Goal: Transaction & Acquisition: Purchase product/service

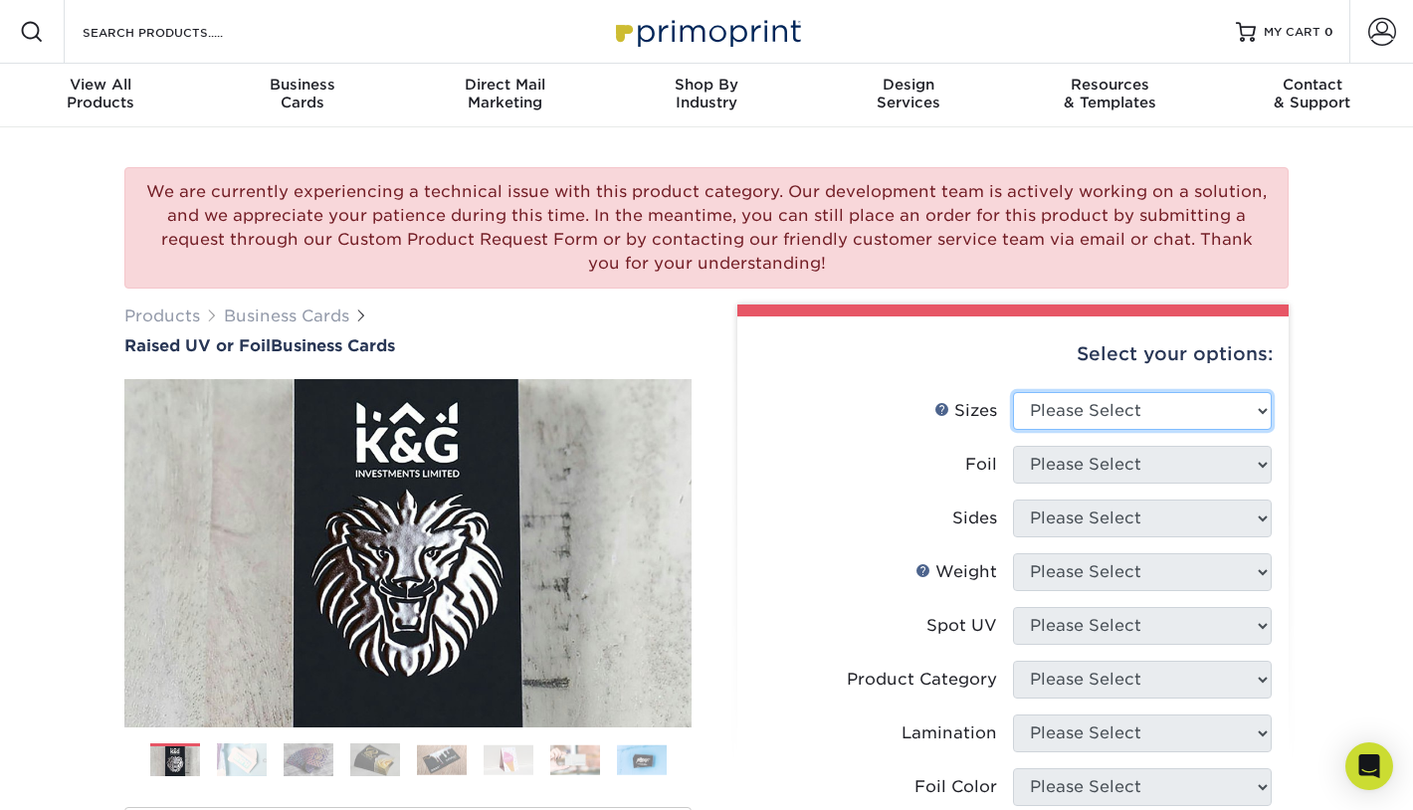
click at [1138, 416] on select "Please Select 2" x 3.5" - Standard" at bounding box center [1142, 411] width 259 height 38
select select "2.00x3.50"
click at [1013, 392] on select "Please Select 2" x 3.5" - Standard" at bounding box center [1142, 411] width 259 height 38
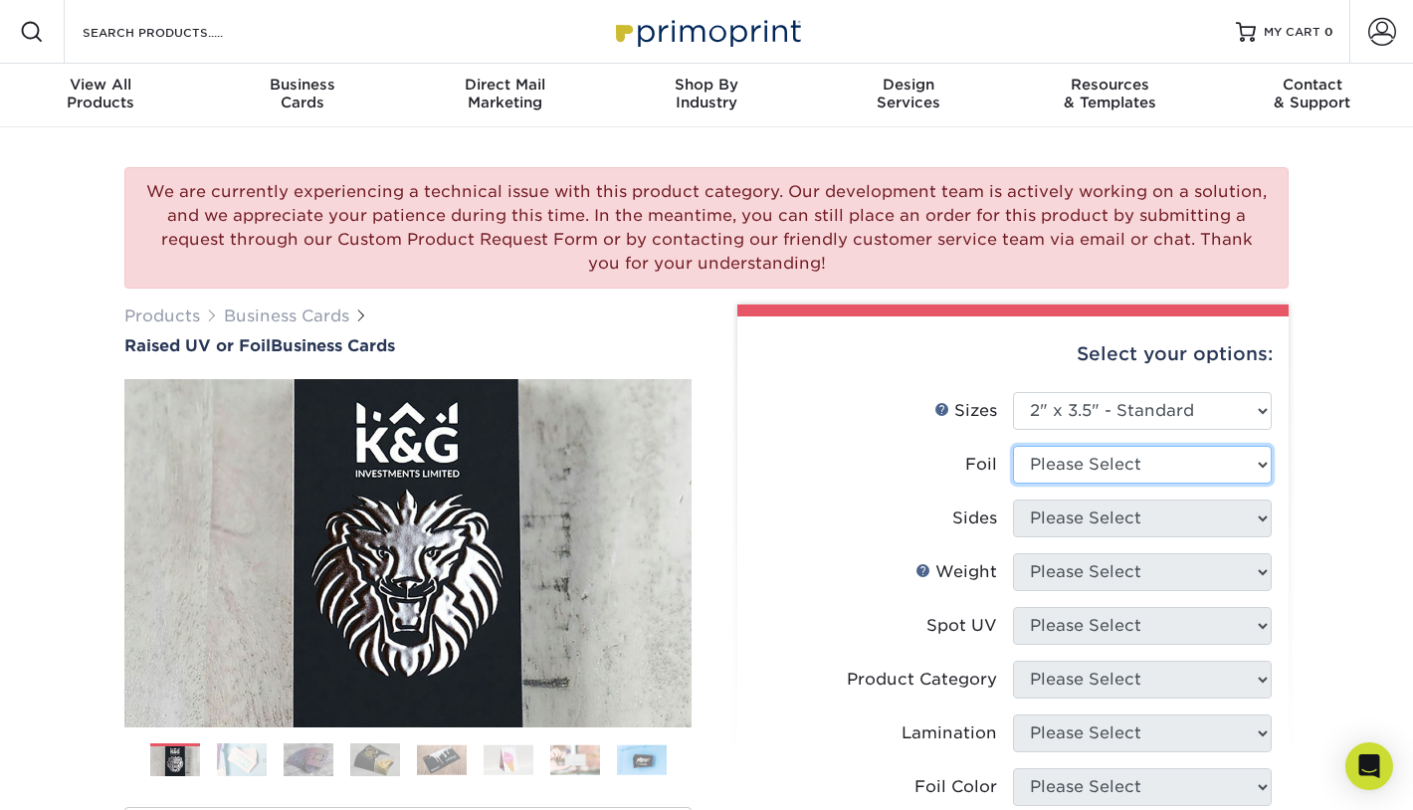
click at [1203, 470] on select "Please Select No Yes" at bounding box center [1142, 465] width 259 height 38
select select "1"
click at [1013, 446] on select "Please Select No Yes" at bounding box center [1142, 465] width 259 height 38
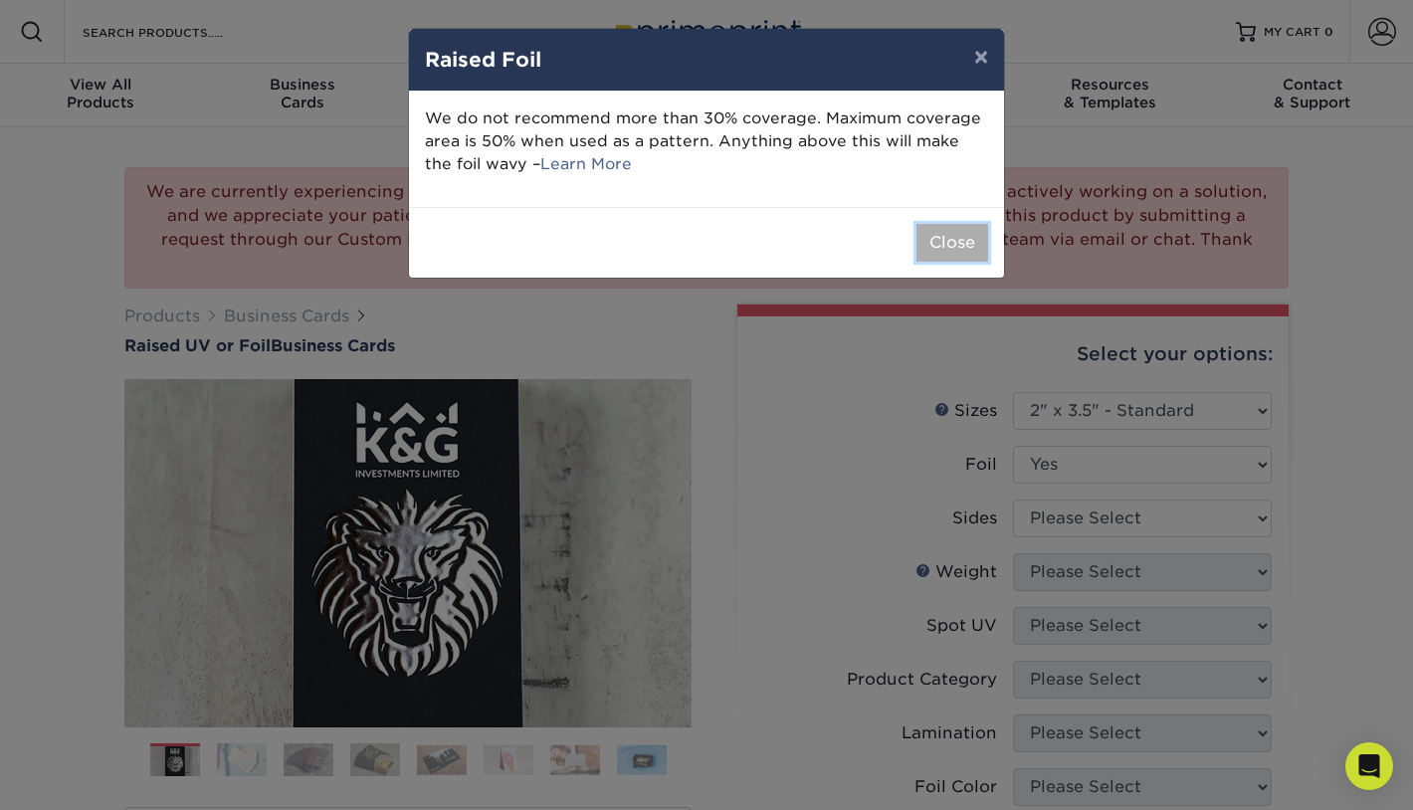
click at [957, 247] on button "Close" at bounding box center [952, 243] width 72 height 38
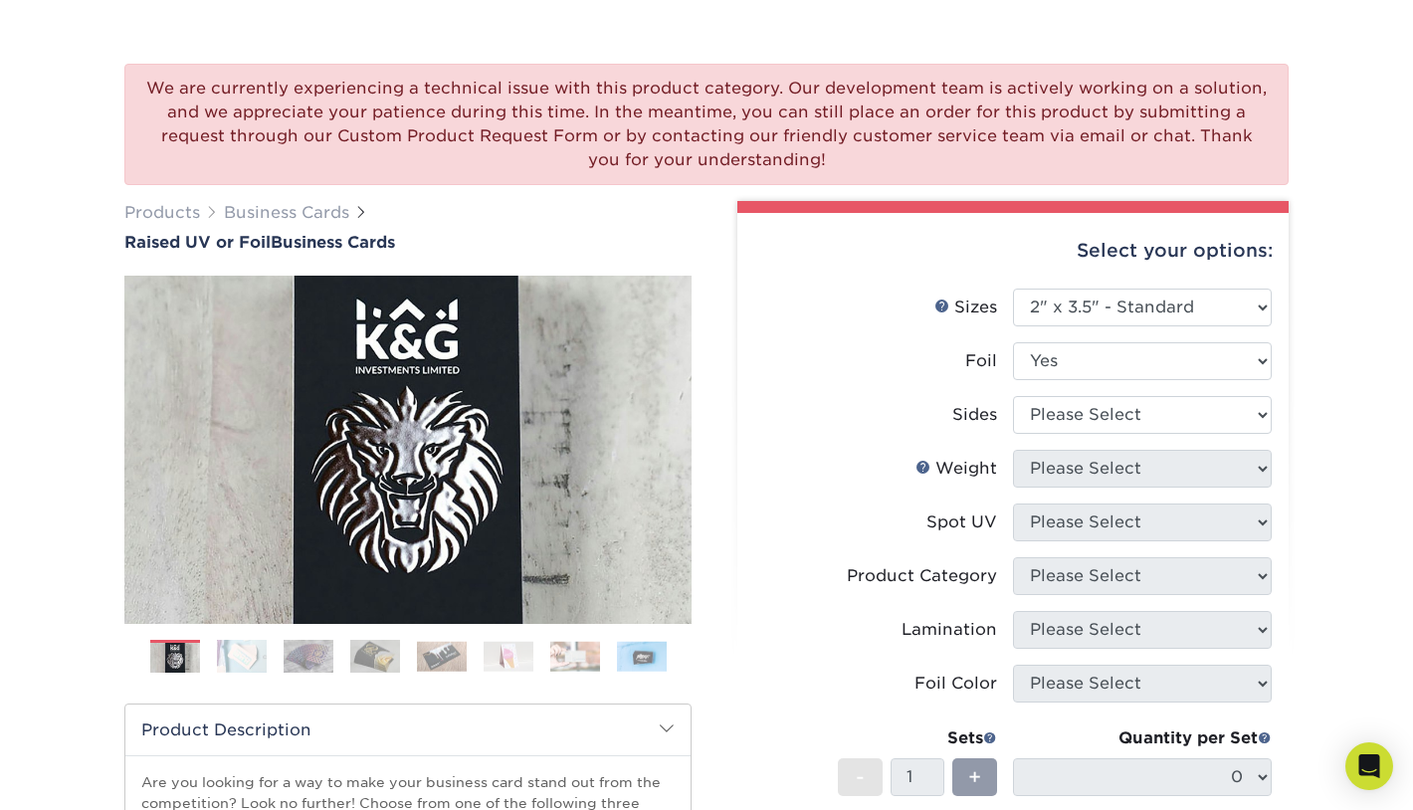
scroll to position [105, 0]
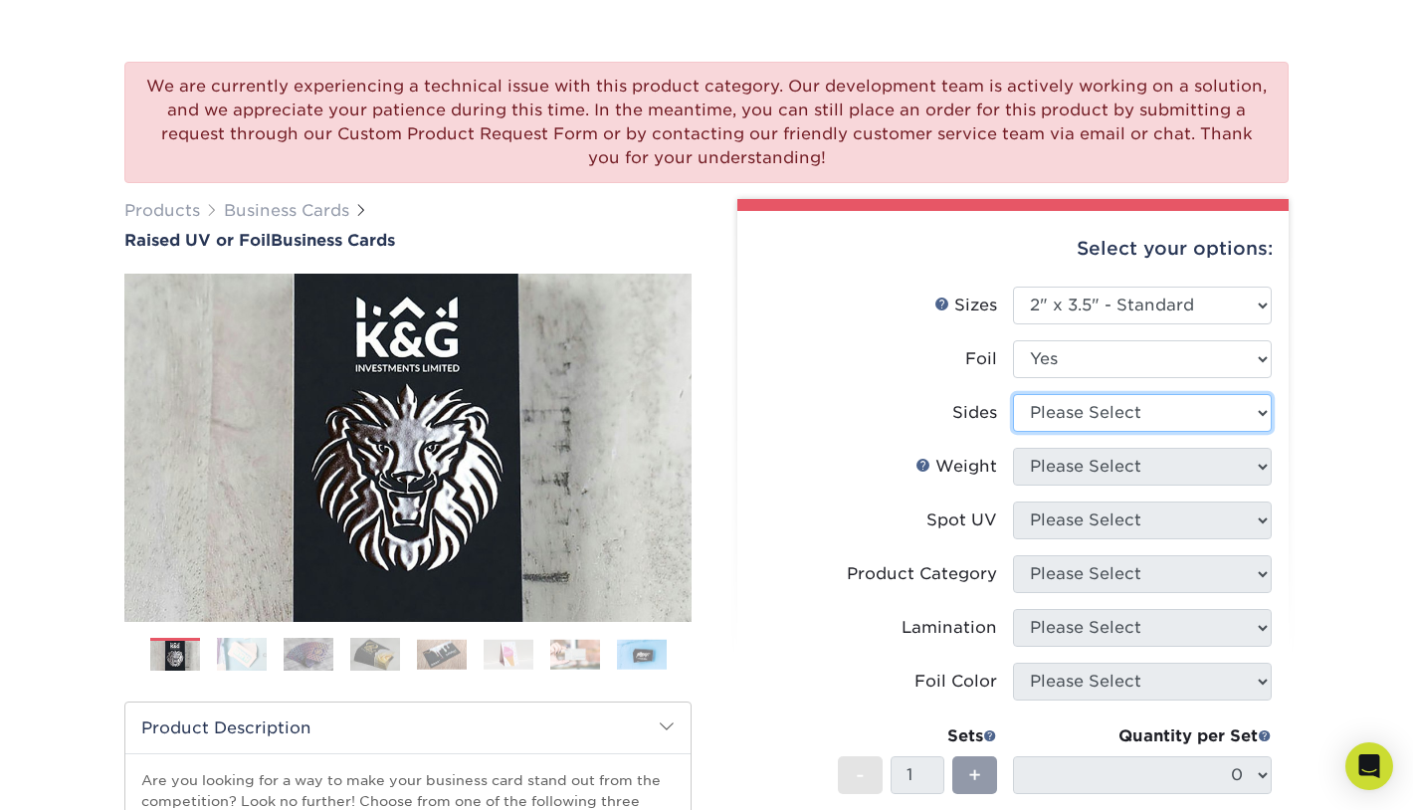
click at [1190, 418] on select "Please Select Print Both Sides - Foil Both Sides Print Both Sides - Foil Front …" at bounding box center [1142, 413] width 259 height 38
select select "34527644-b4fd-4ffb-9092-1318eefcd9d9"
click at [1013, 394] on select "Please Select Print Both Sides - Foil Both Sides Print Both Sides - Foil Front …" at bounding box center [1142, 413] width 259 height 38
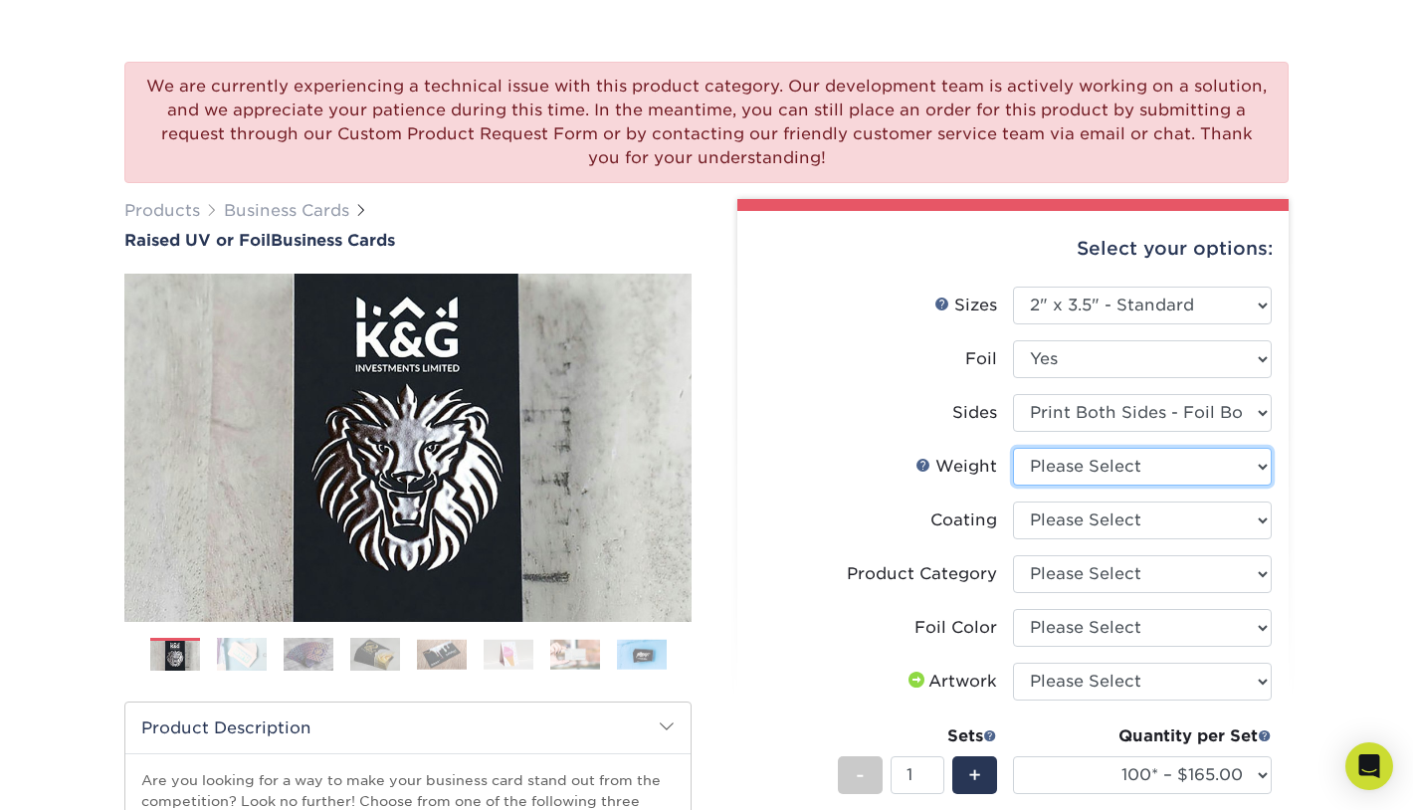
click at [1153, 478] on select "Please Select 16PT" at bounding box center [1142, 467] width 259 height 38
select select "16PT"
click at [1013, 448] on select "Please Select 16PT" at bounding box center [1142, 467] width 259 height 38
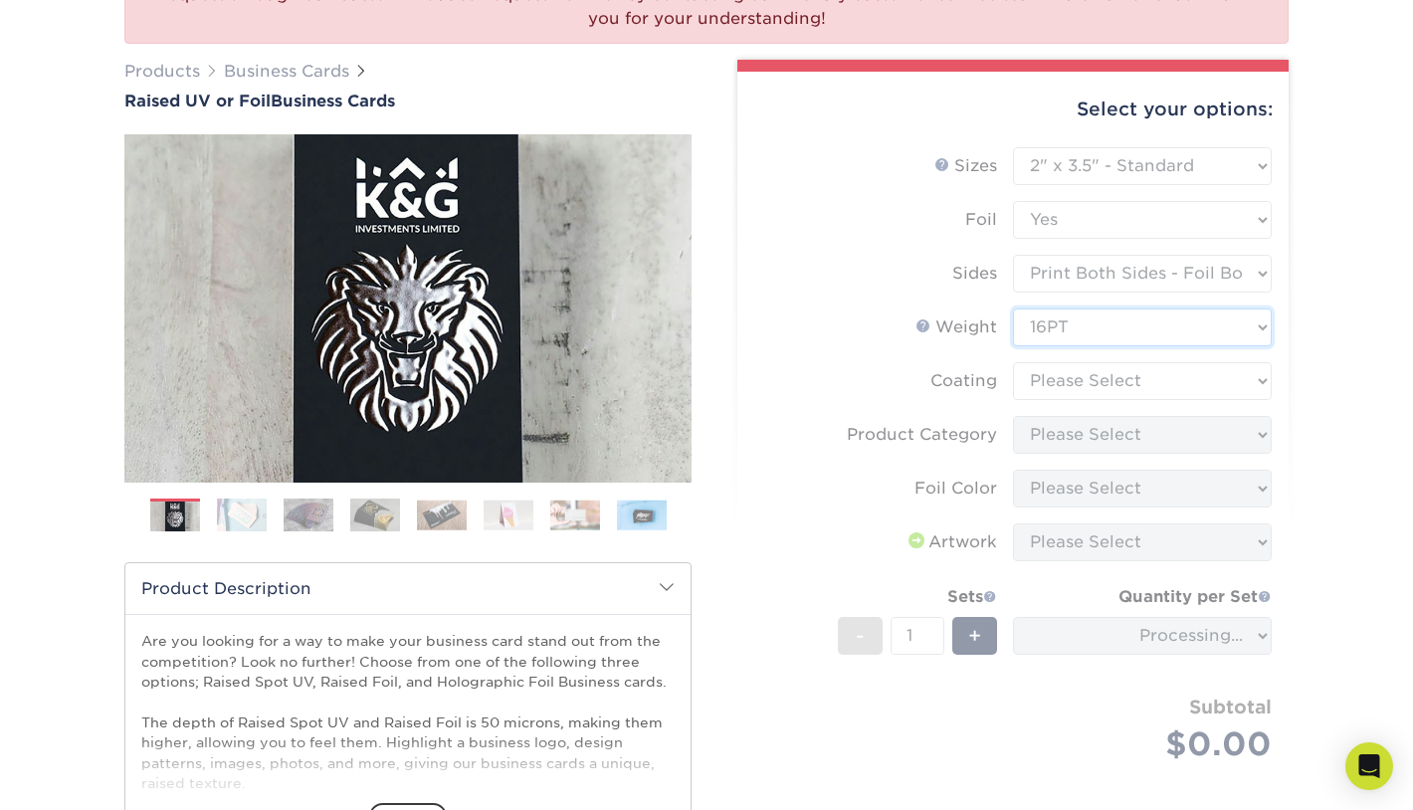
scroll to position [266, 0]
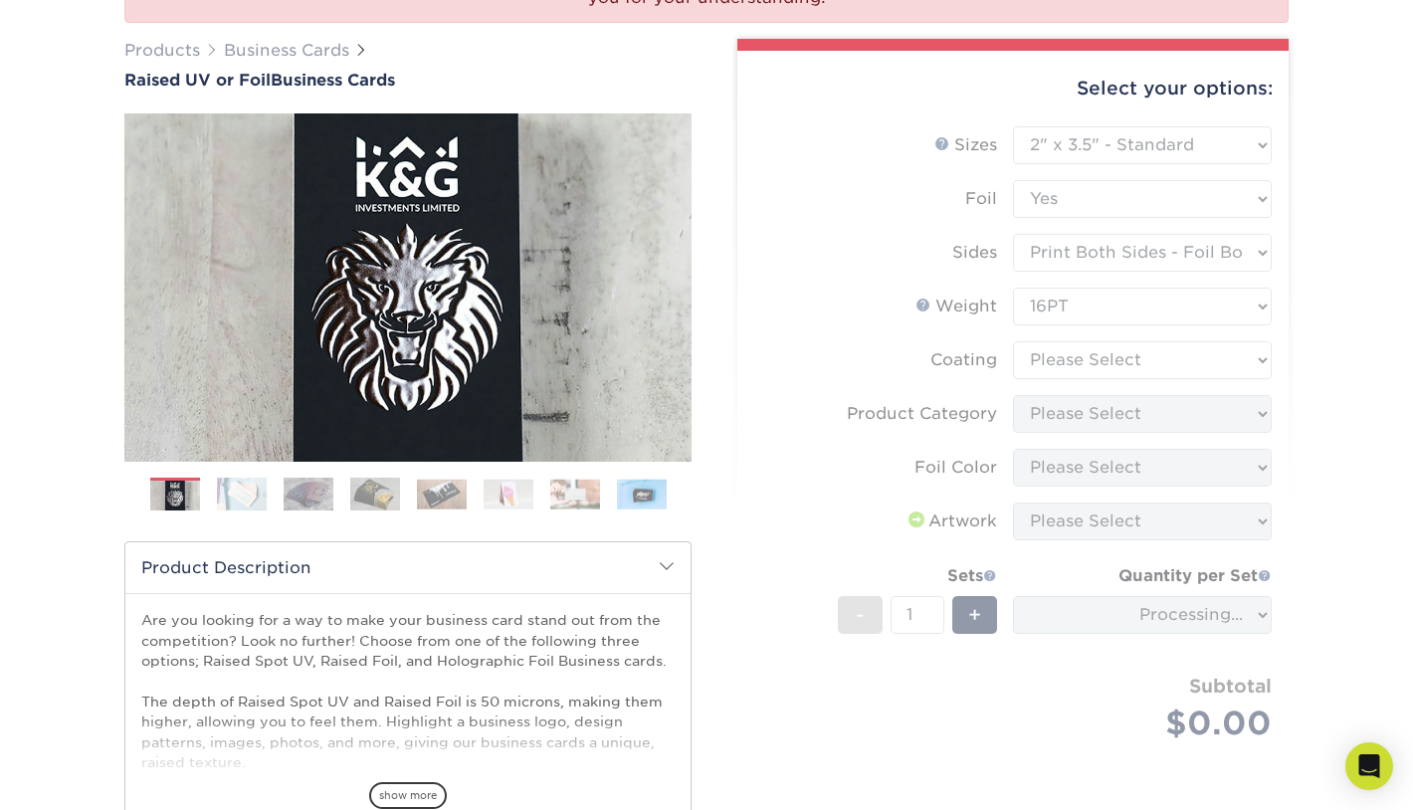
click at [1162, 365] on form "Sizes Help Sizes Please Select 2" x 3.5" - Standard Foil Please Select" at bounding box center [1012, 457] width 519 height 662
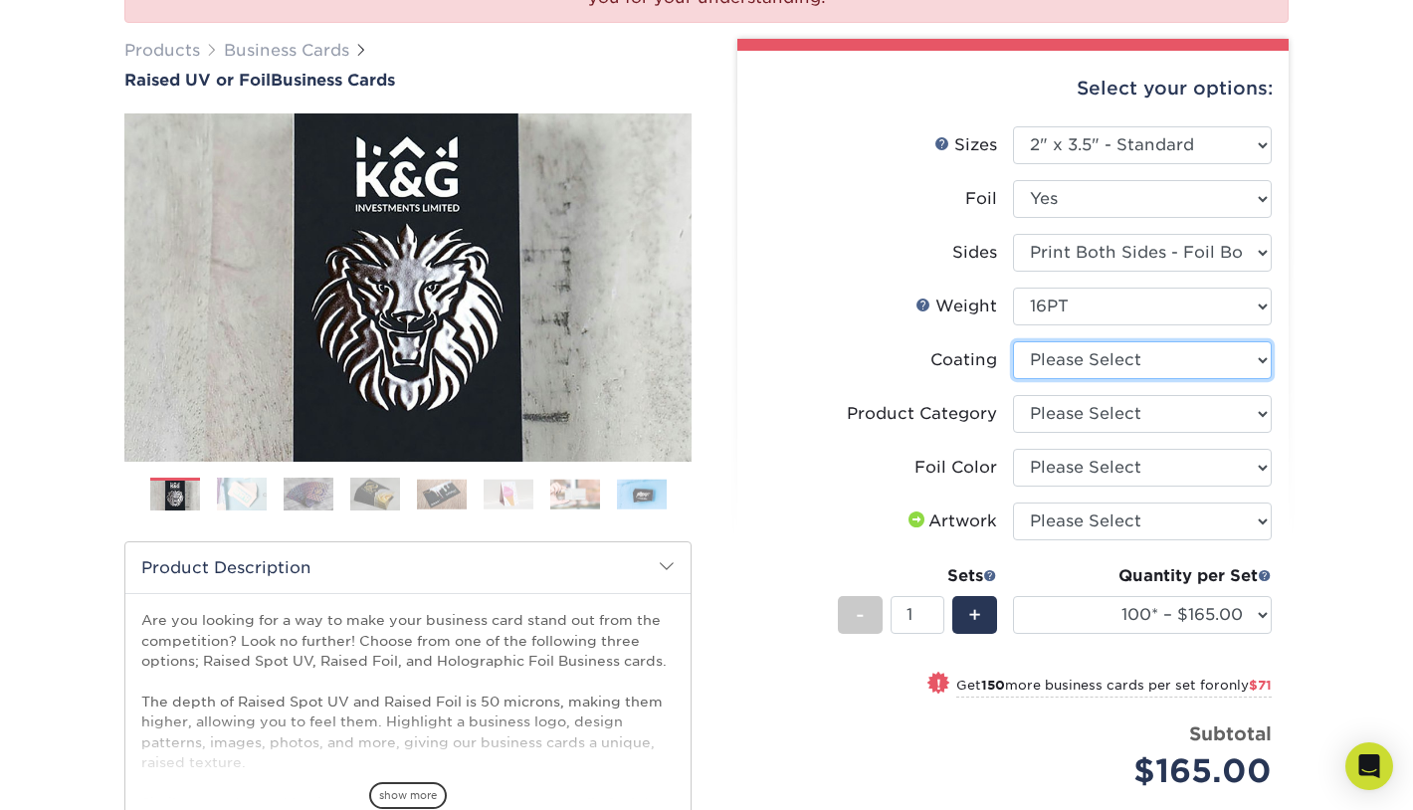
click at [1163, 368] on select at bounding box center [1142, 360] width 259 height 38
select select "3e7618de-abca-4bda-9f97-8b9129e913d8"
click at [1013, 341] on select at bounding box center [1142, 360] width 259 height 38
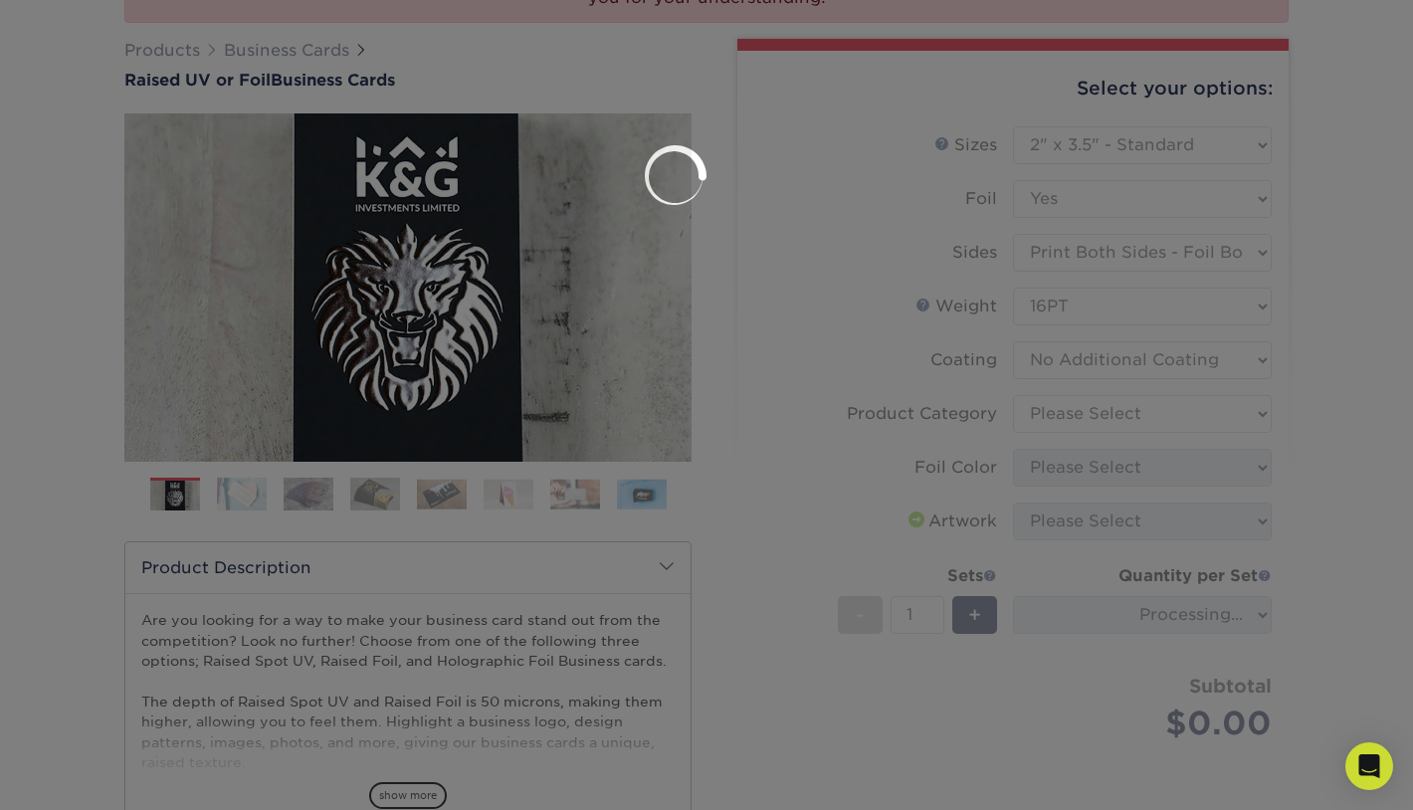
click at [1146, 421] on div at bounding box center [706, 405] width 1413 height 810
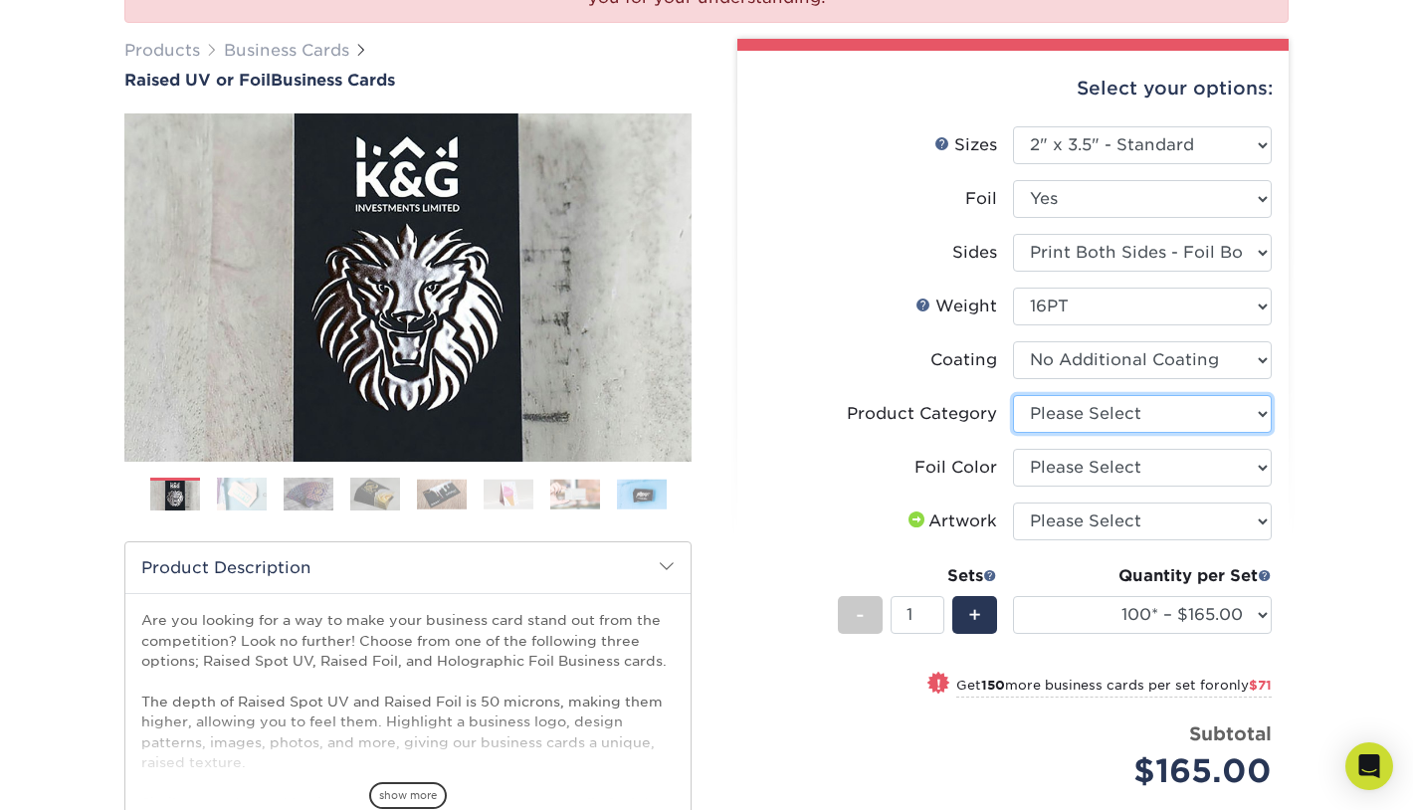
click at [1119, 416] on select "Please Select Business Cards" at bounding box center [1142, 414] width 259 height 38
select select "3b5148f1-0588-4f88-a218-97bcfdce65c1"
click at [1013, 395] on select "Please Select Business Cards" at bounding box center [1142, 414] width 259 height 38
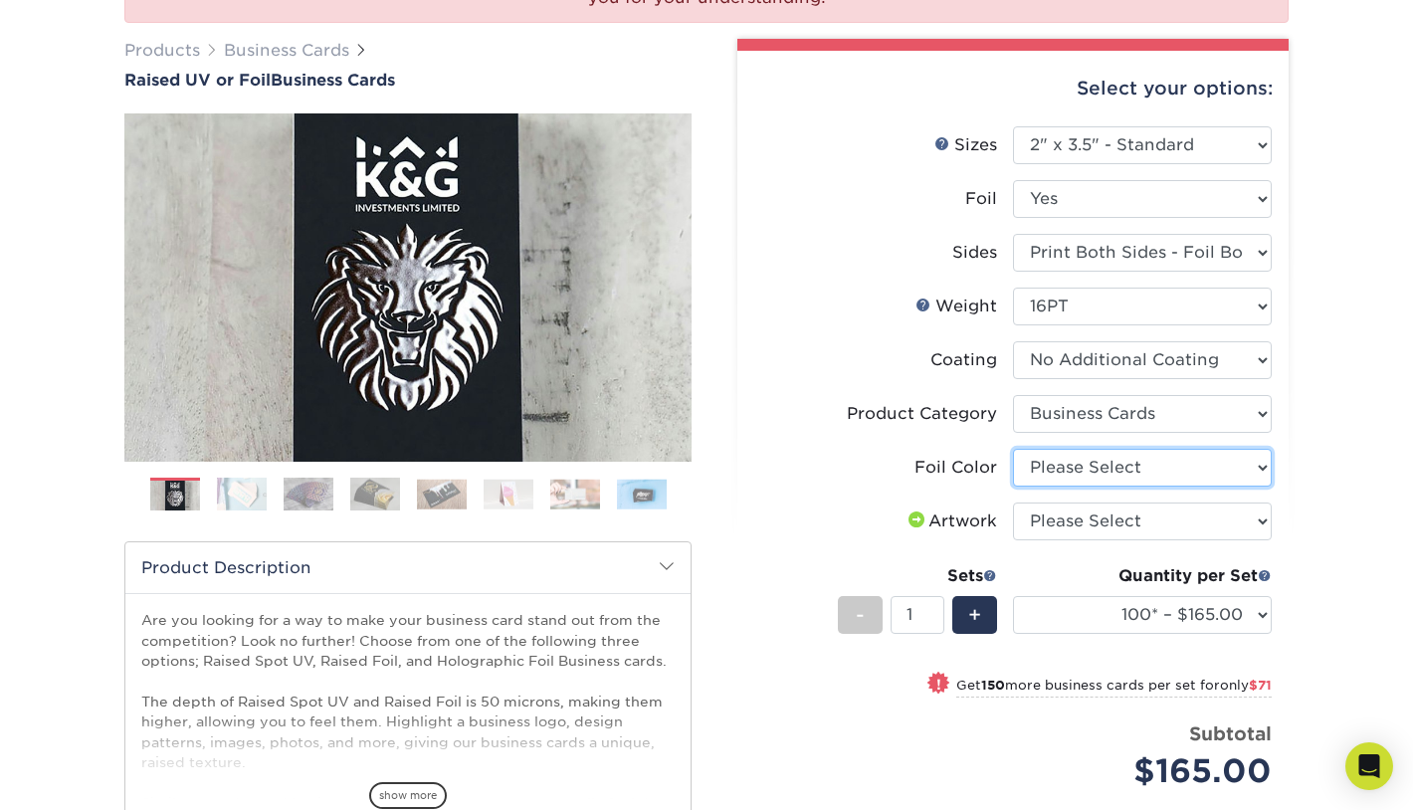
click at [1128, 472] on select "Please Select Silver Foil Gold Foil Holographic Foil" at bounding box center [1142, 468] width 259 height 38
select select "acffa4a5-22f9-4585-ba3f-0adaa54b8c85"
click at [1013, 449] on select "Please Select Silver Foil Gold Foil Holographic Foil" at bounding box center [1142, 468] width 259 height 38
click at [1115, 523] on select "Please Select I will upload files I need a design - $100" at bounding box center [1142, 521] width 259 height 38
select select "upload"
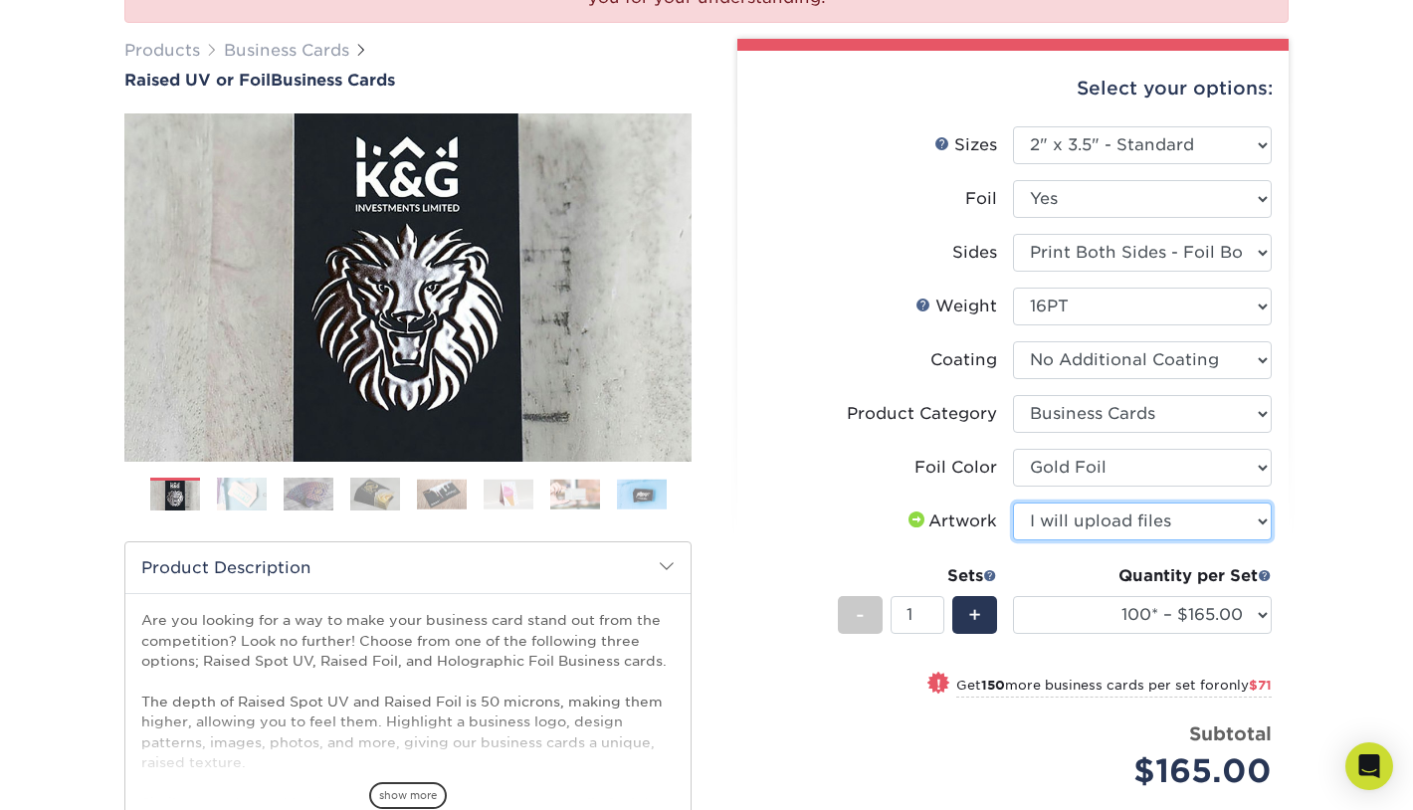
click at [1013, 502] on select "Please Select I will upload files I need a design - $100" at bounding box center [1142, 521] width 259 height 38
click at [979, 617] on span "+" at bounding box center [974, 615] width 13 height 30
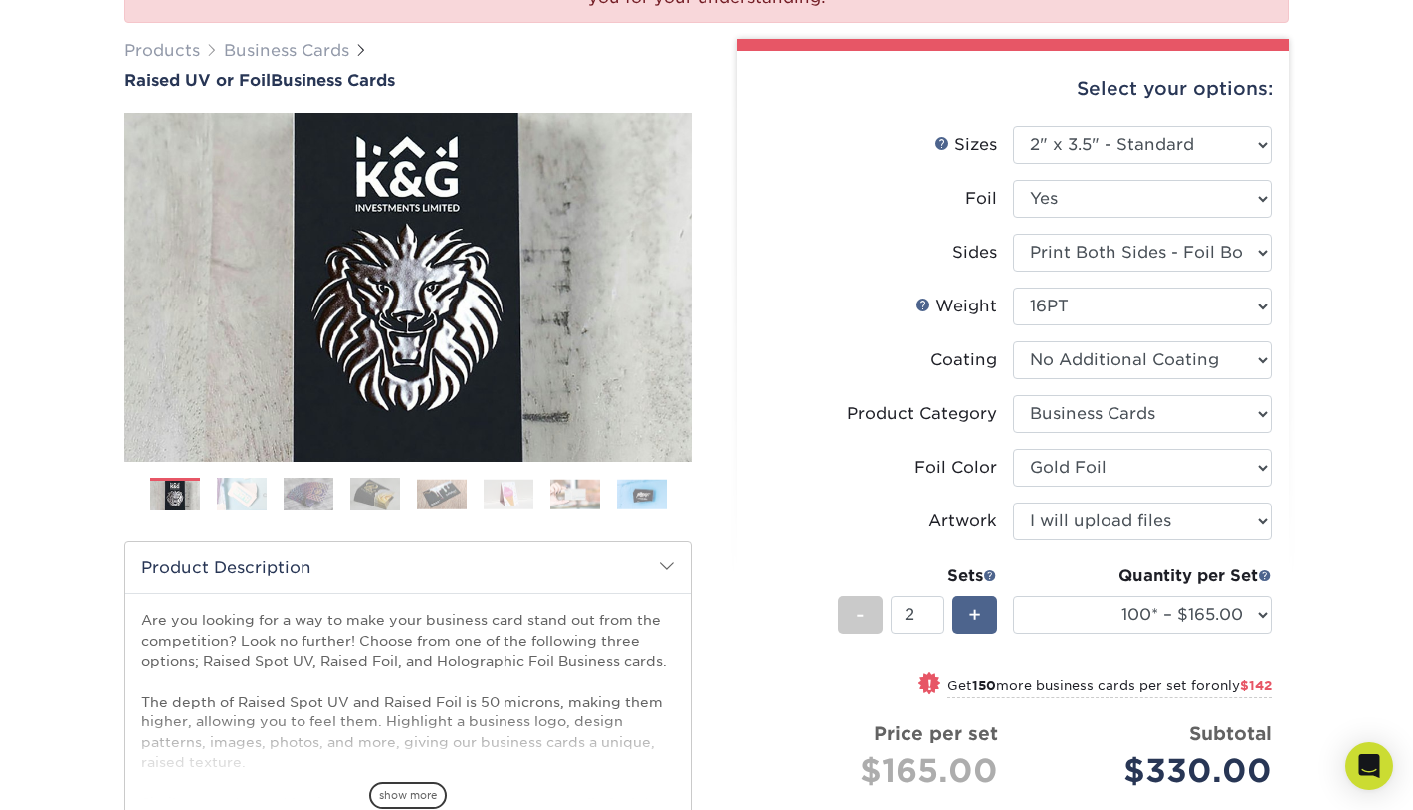
click at [979, 616] on span "+" at bounding box center [974, 615] width 13 height 30
click at [979, 617] on span "+" at bounding box center [974, 615] width 13 height 30
click at [979, 616] on span "+" at bounding box center [974, 615] width 13 height 30
type input "5"
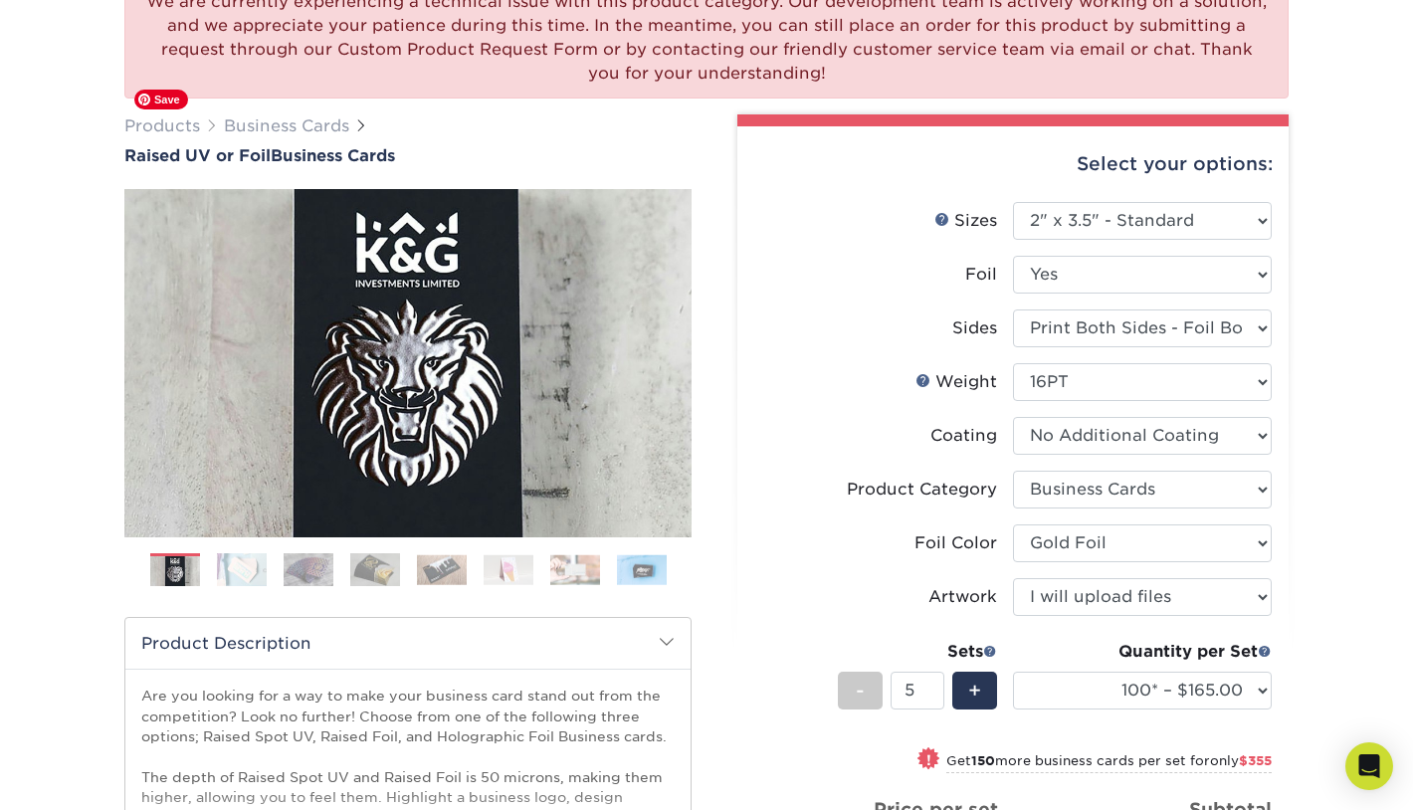
scroll to position [251, 0]
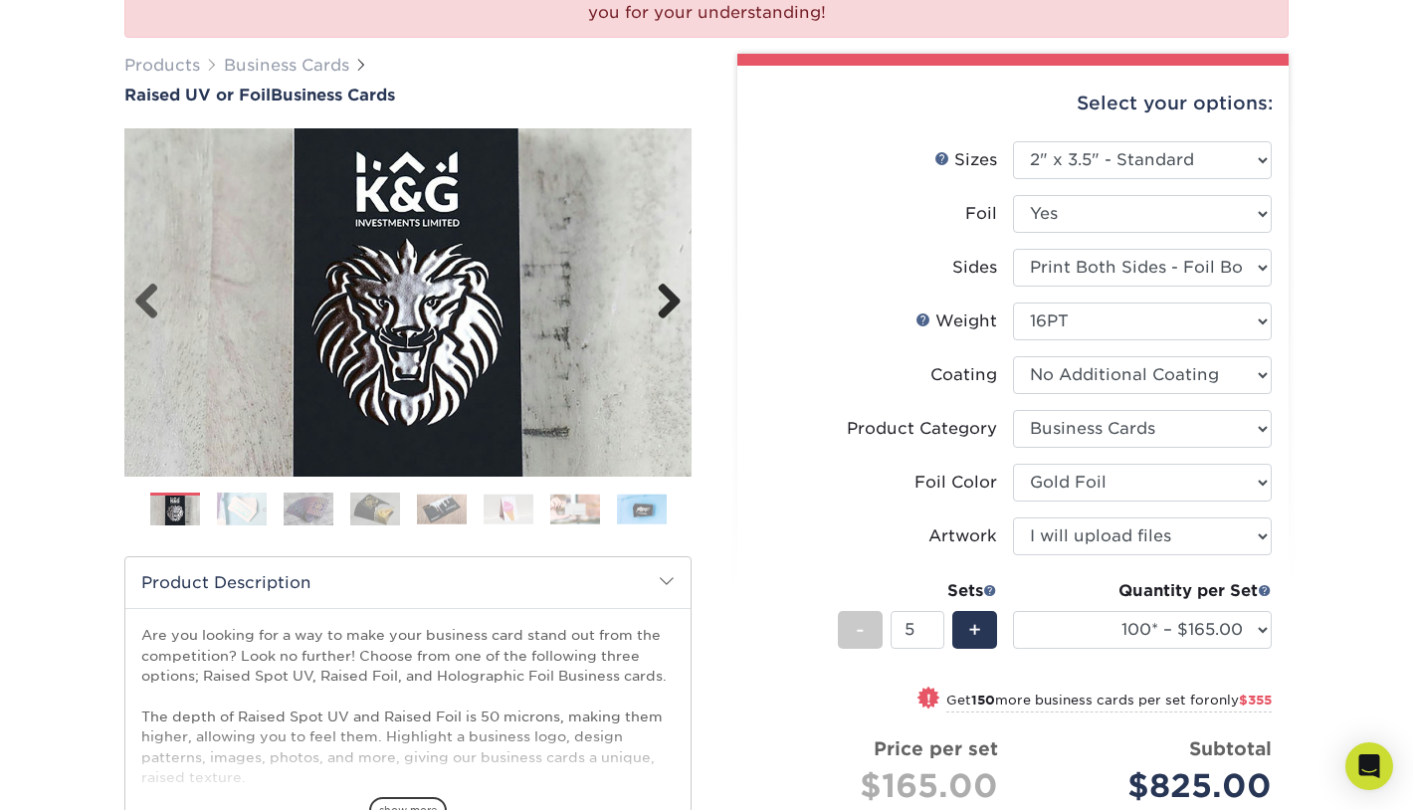
click at [661, 295] on link "Next" at bounding box center [662, 303] width 40 height 40
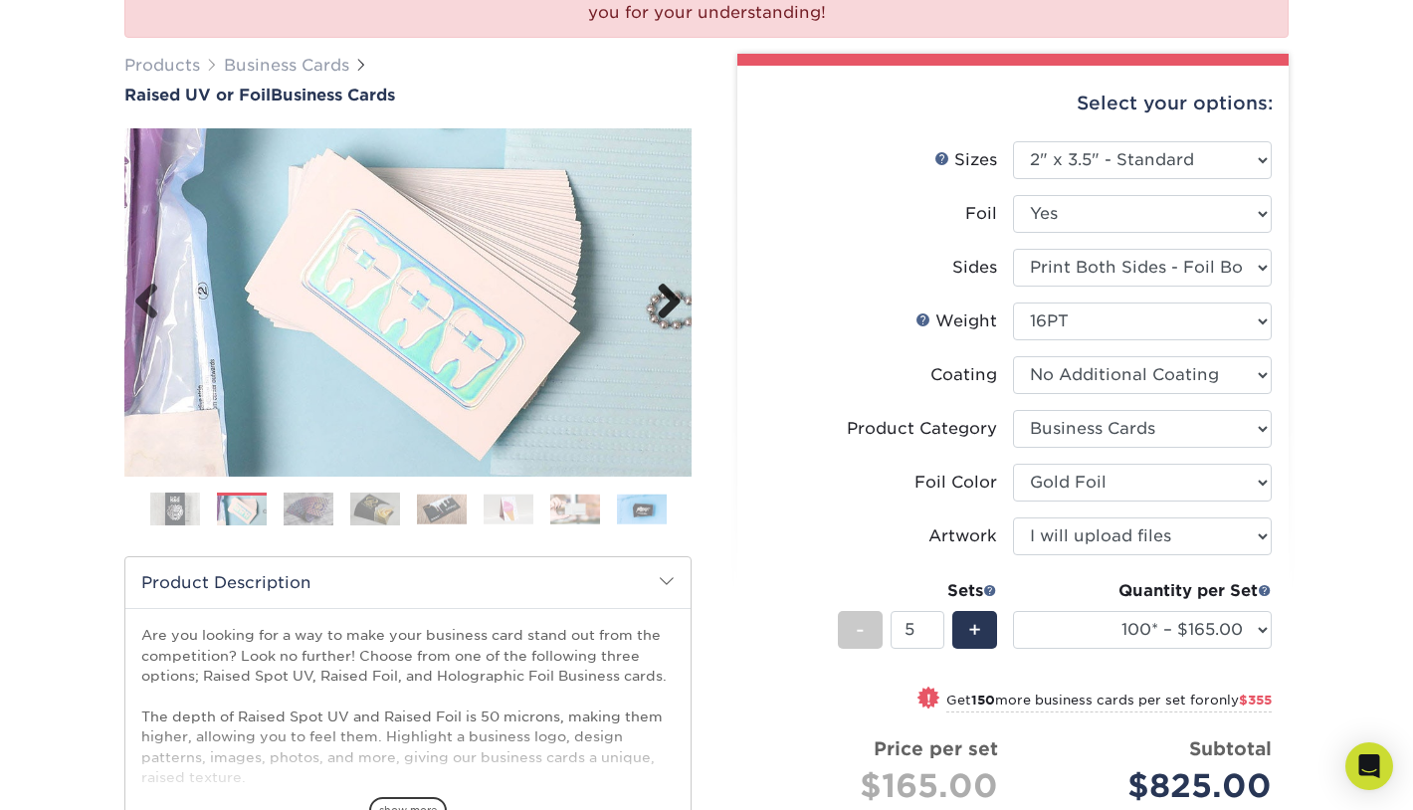
click at [664, 301] on link "Next" at bounding box center [662, 303] width 40 height 40
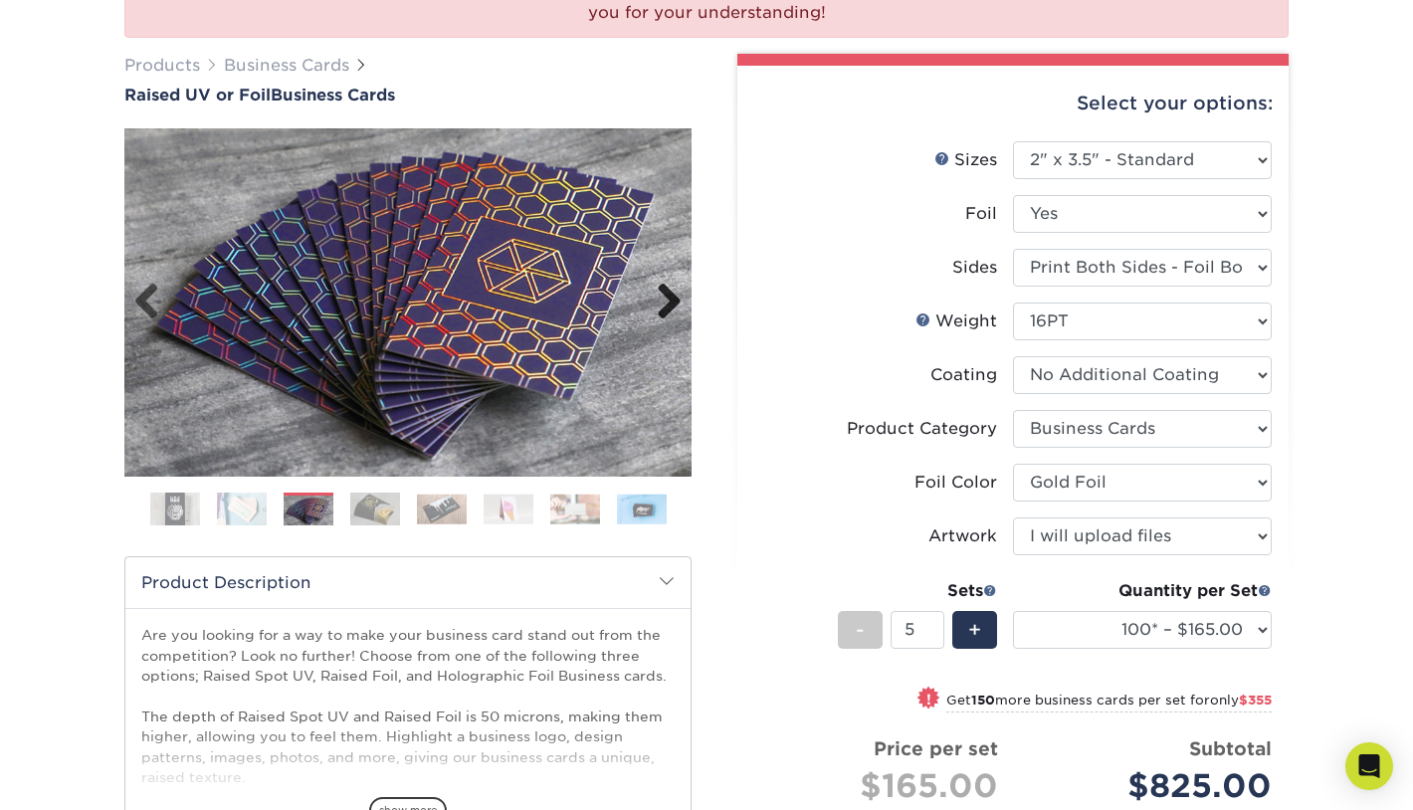
click at [664, 301] on link "Next" at bounding box center [662, 303] width 40 height 40
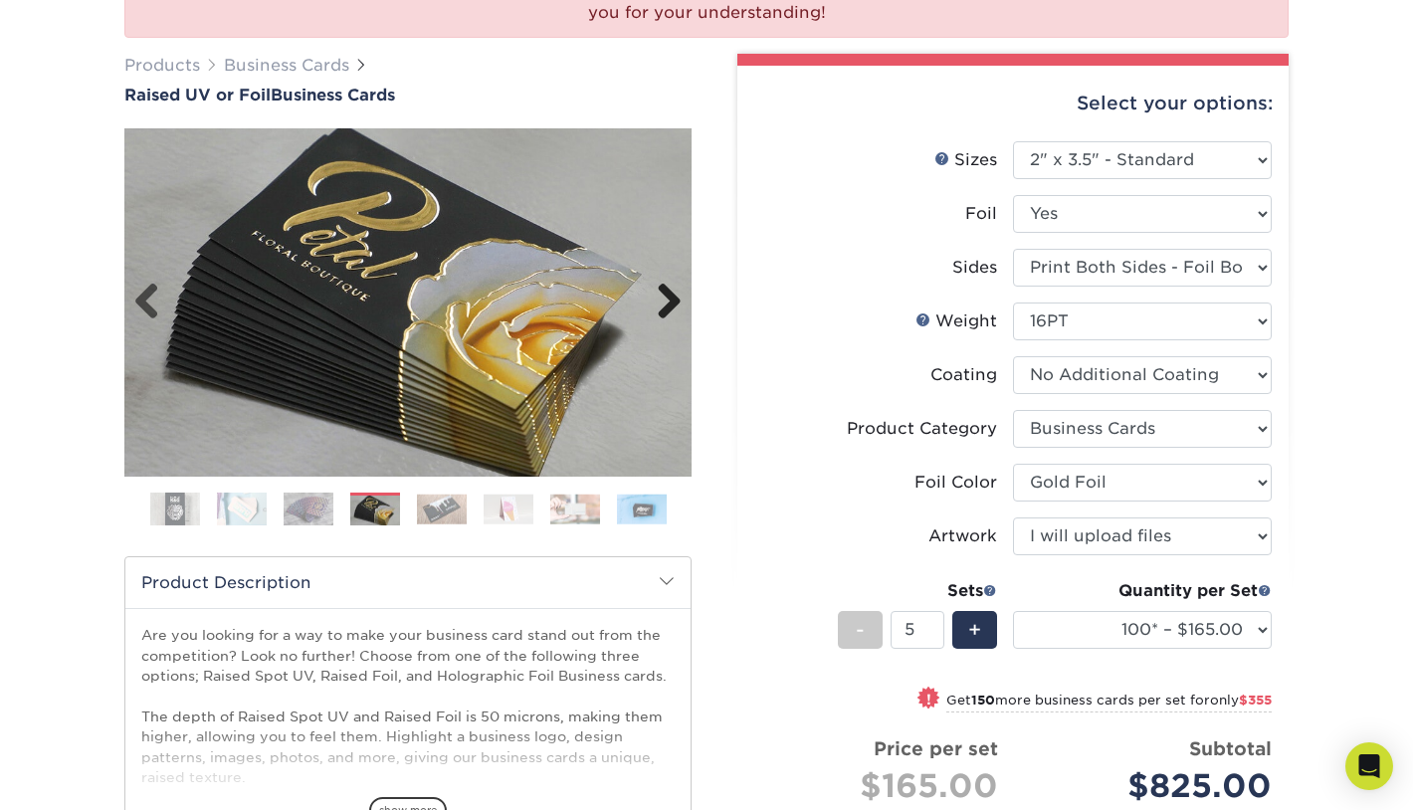
click at [664, 302] on link "Next" at bounding box center [662, 303] width 40 height 40
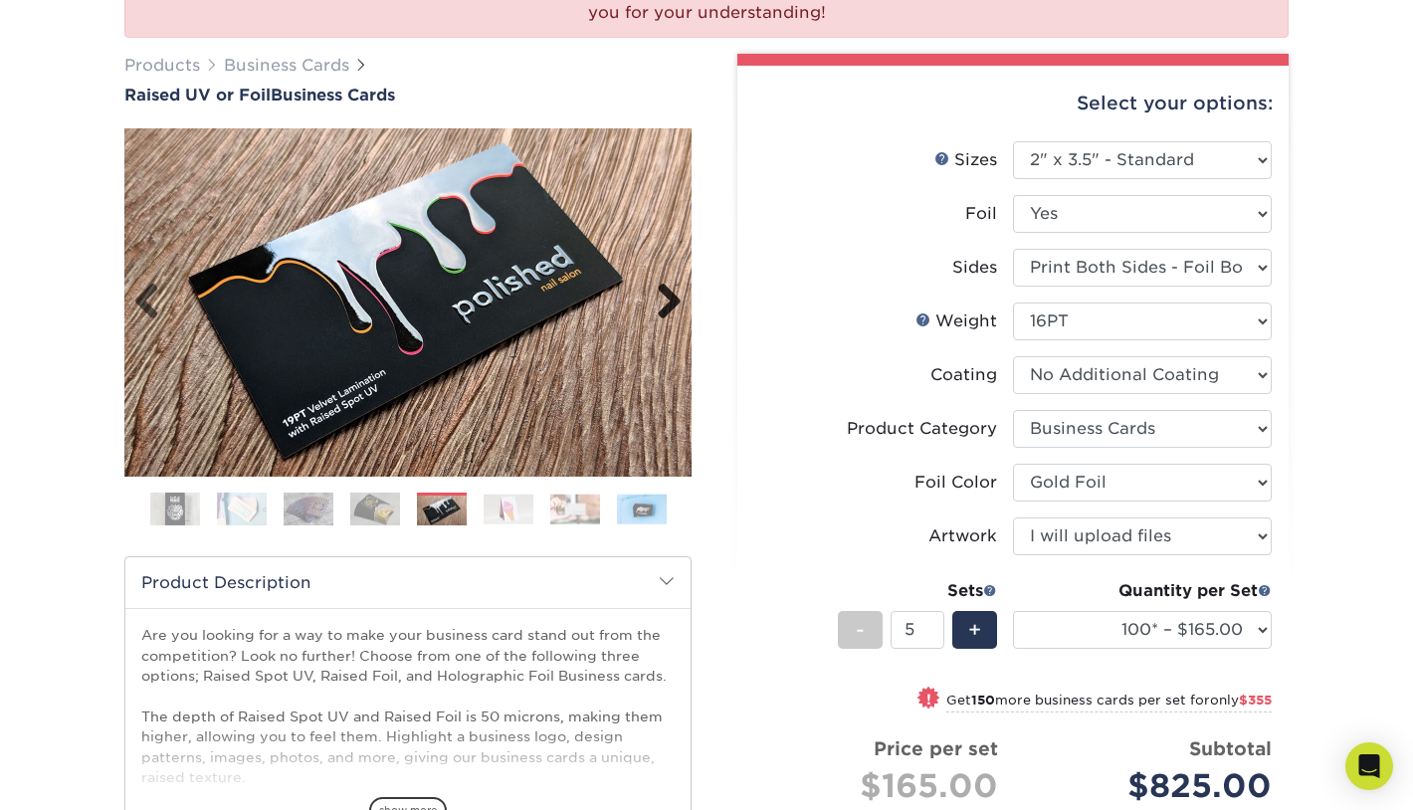
click at [664, 302] on link "Next" at bounding box center [662, 303] width 40 height 40
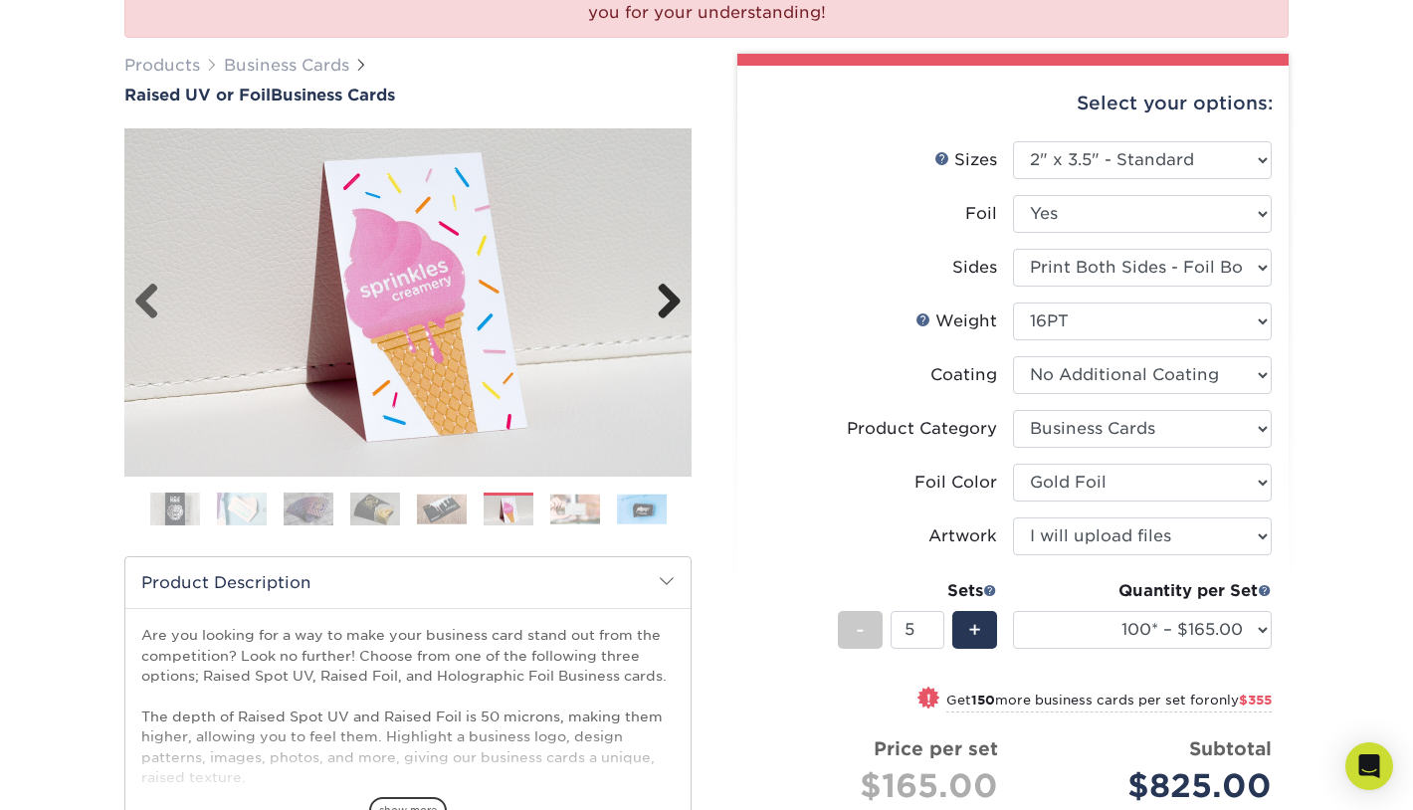
click at [664, 302] on link "Next" at bounding box center [662, 303] width 40 height 40
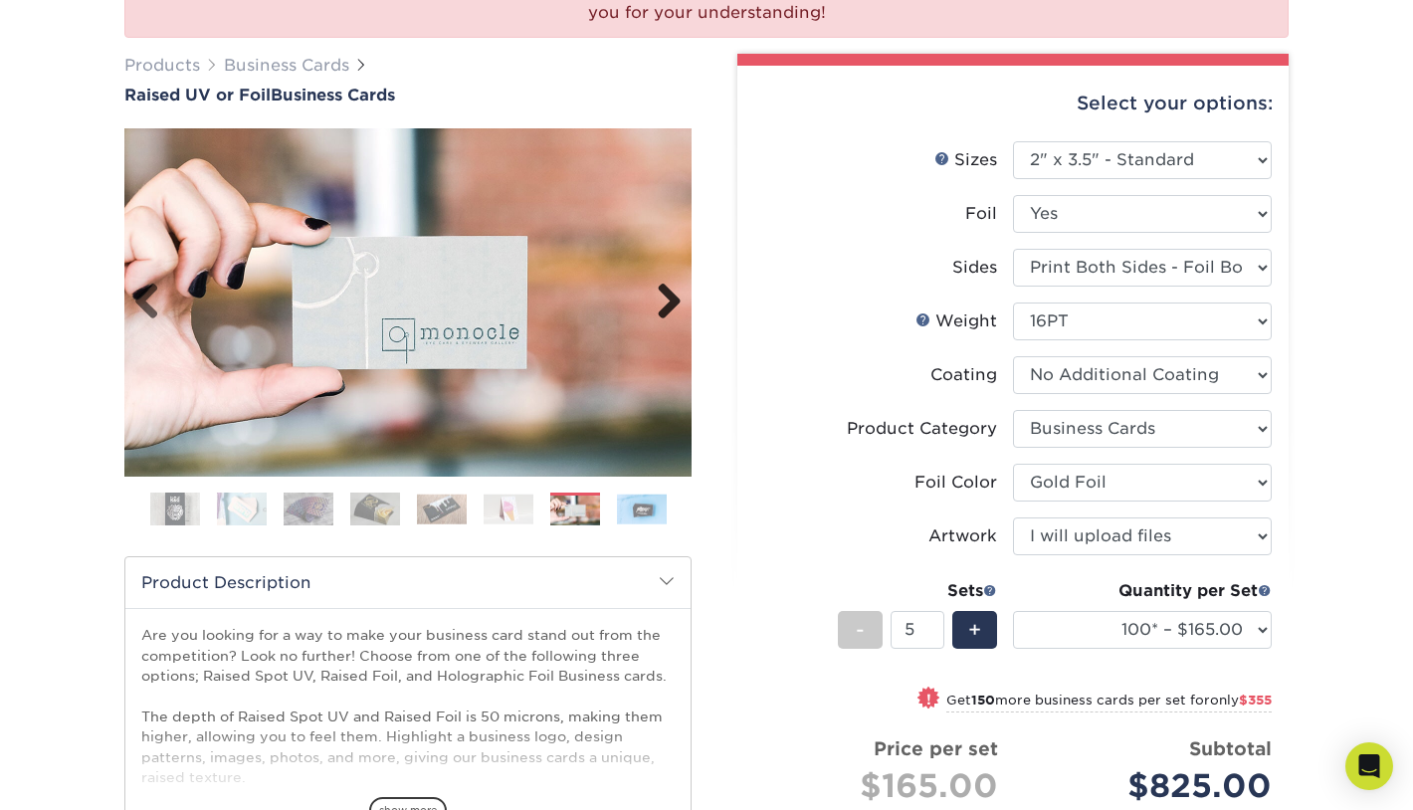
click at [664, 302] on link "Next" at bounding box center [662, 303] width 40 height 40
